Goal: Entertainment & Leisure: Consume media (video, audio)

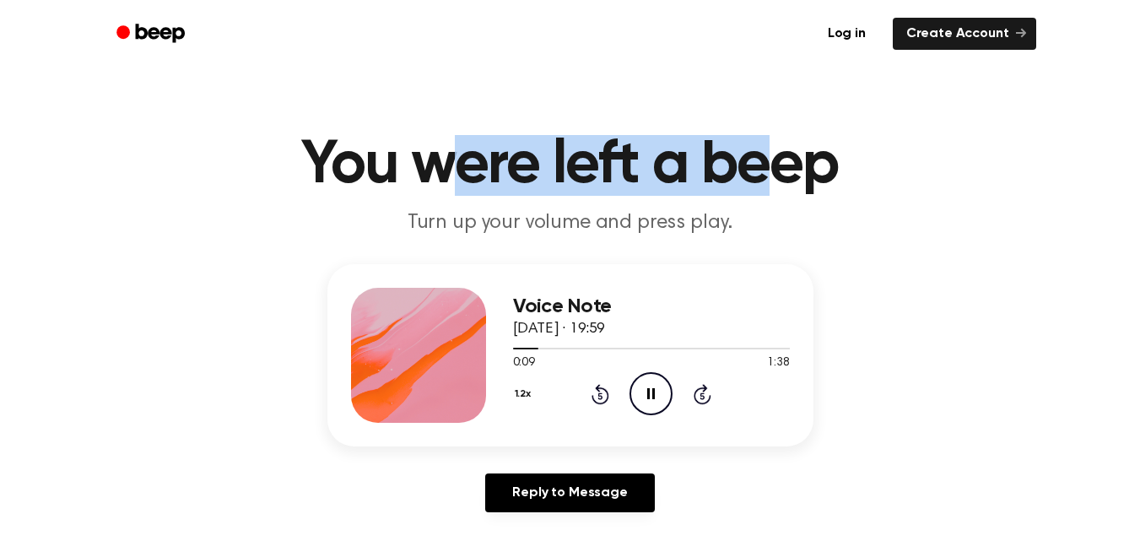
drag, startPoint x: 488, startPoint y: 165, endPoint x: 778, endPoint y: 154, distance: 290.5
click at [778, 154] on h1 "You were left a beep" at bounding box center [570, 165] width 864 height 61
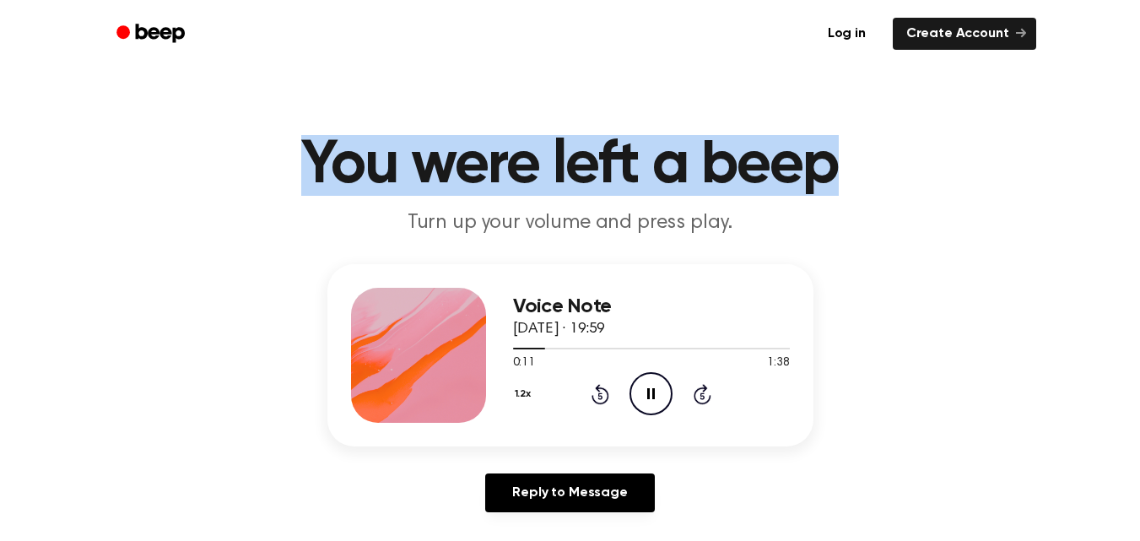
drag, startPoint x: 850, startPoint y: 183, endPoint x: 281, endPoint y: 110, distance: 573.5
click at [281, 110] on main "You were left a beep Turn up your volume and press play. Voice Note [DATE] · 19…" at bounding box center [570, 520] width 1140 height 1041
click at [289, 126] on main "You were left a beep Turn up your volume and press play. Voice Note [DATE] · 19…" at bounding box center [570, 520] width 1140 height 1041
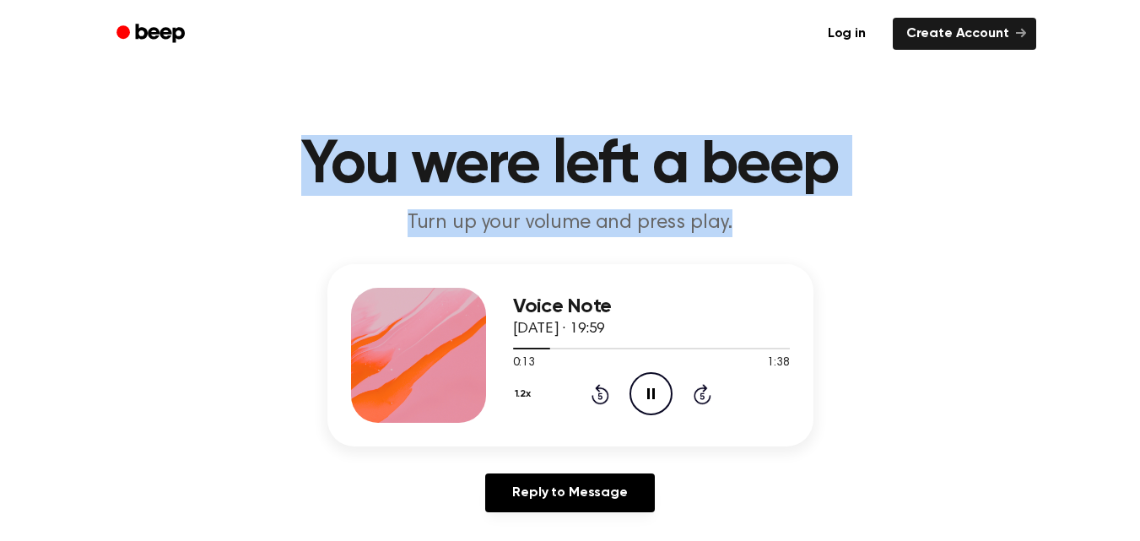
drag, startPoint x: 289, startPoint y: 126, endPoint x: 783, endPoint y: 214, distance: 502.3
click at [783, 214] on main "You were left a beep Turn up your volume and press play. Voice Note [DATE] · 19…" at bounding box center [570, 520] width 1140 height 1041
click at [783, 214] on p "Turn up your volume and press play." at bounding box center [570, 223] width 648 height 28
drag, startPoint x: 783, startPoint y: 214, endPoint x: 292, endPoint y: 157, distance: 494.4
click at [292, 157] on header "You were left a beep Turn up your volume and press play." at bounding box center [570, 186] width 1100 height 102
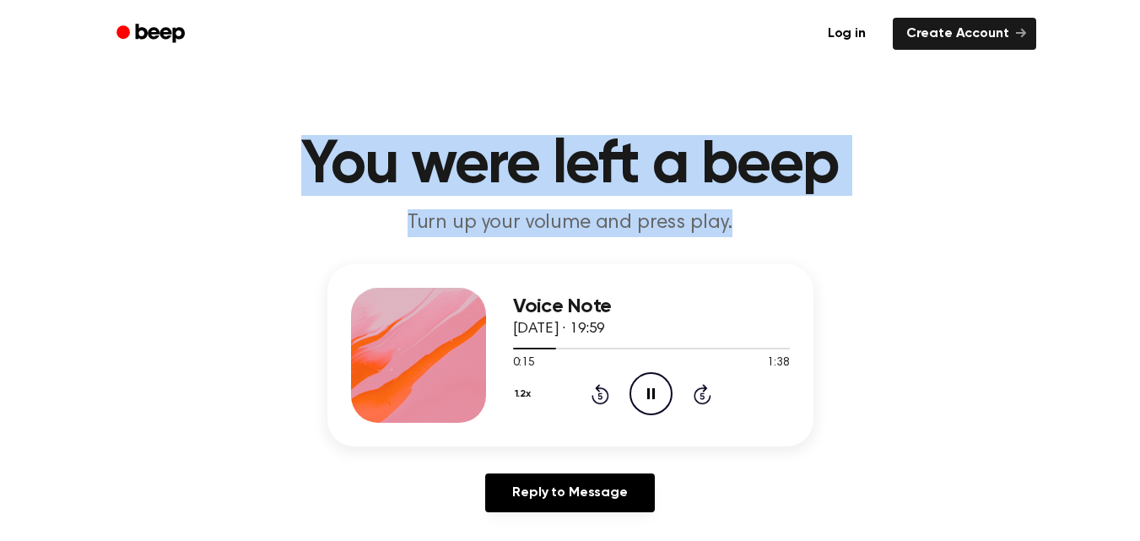
click at [292, 157] on h1 "You were left a beep" at bounding box center [570, 165] width 864 height 61
